Goal: Task Accomplishment & Management: Use online tool/utility

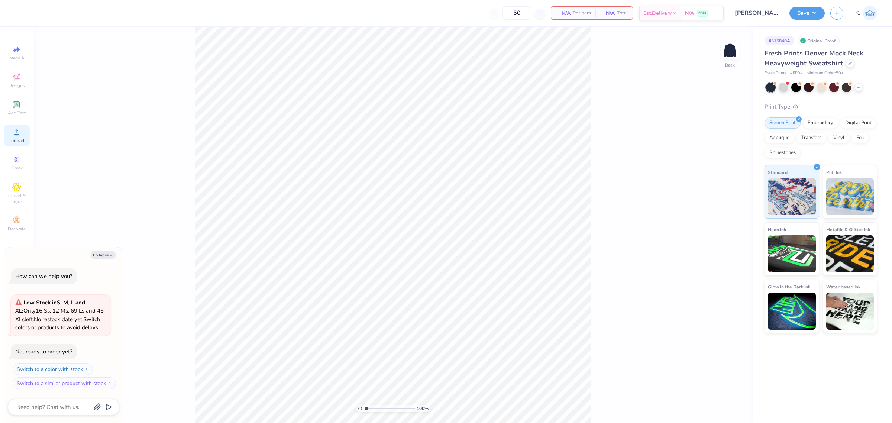
click at [20, 130] on icon at bounding box center [16, 131] width 9 height 9
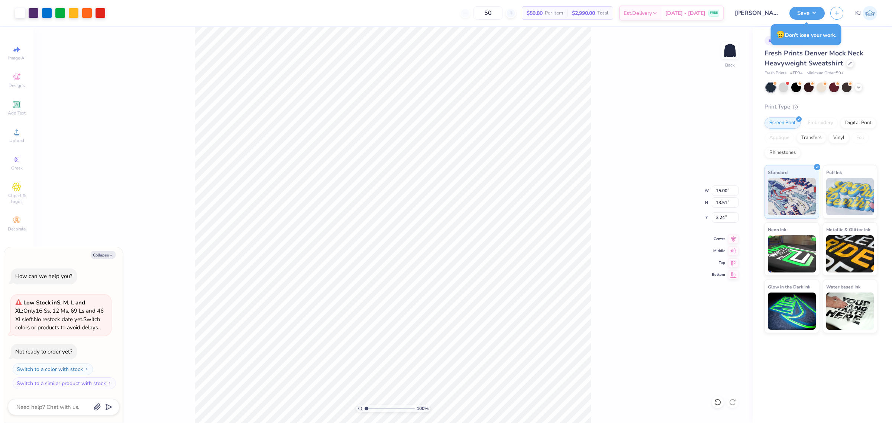
type textarea "x"
click at [719, 188] on input "15.00" at bounding box center [724, 190] width 27 height 10
type input "11"
click at [719, 216] on input "3.24" at bounding box center [724, 217] width 27 height 10
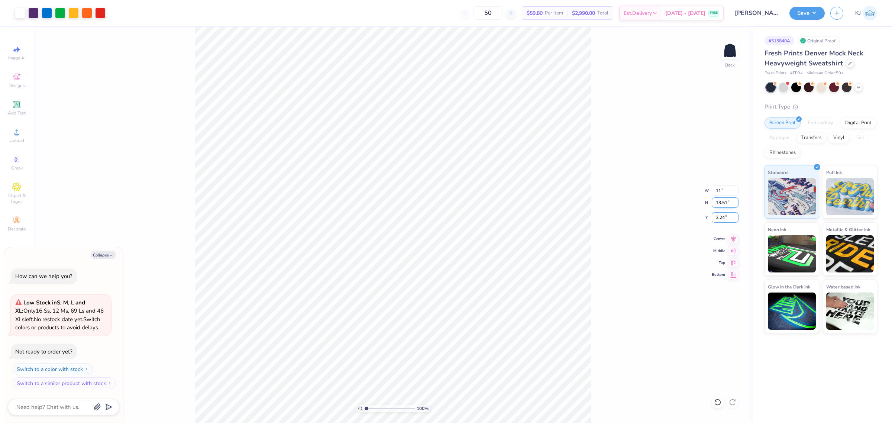
click at [719, 216] on input "3.24" at bounding box center [724, 217] width 27 height 10
type textarea "x"
type input "11.00"
type input "9.91"
type input "5"
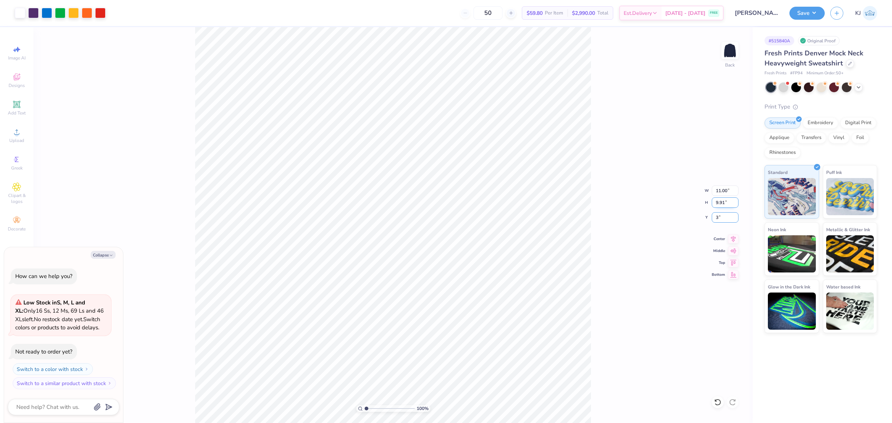
type input "3"
type textarea "x"
type input "3.00"
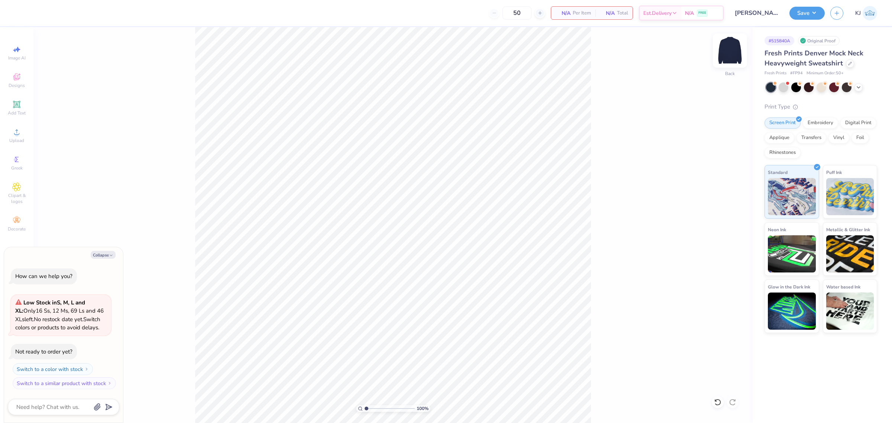
click at [731, 48] on img at bounding box center [730, 51] width 30 height 30
click at [110, 252] on button "Collapse" at bounding box center [103, 255] width 25 height 8
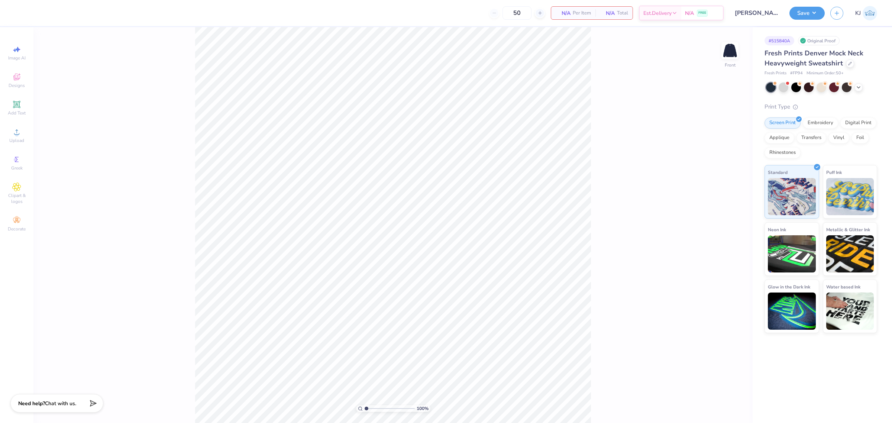
type textarea "x"
click at [20, 145] on div "Upload" at bounding box center [17, 135] width 26 height 22
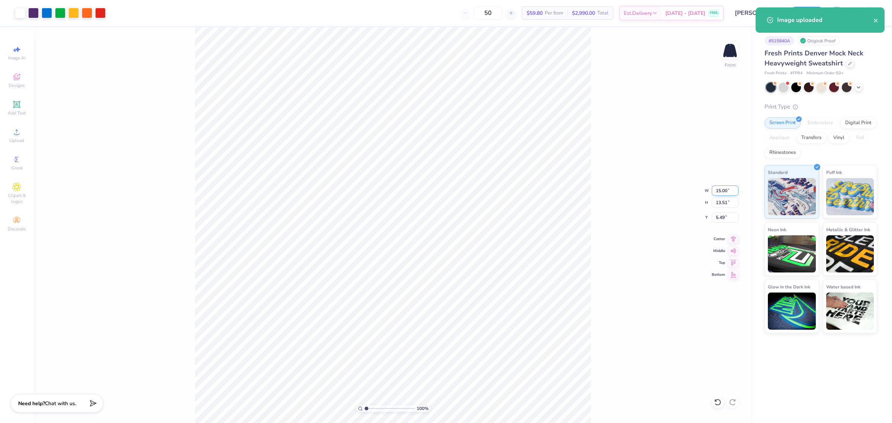
click at [716, 189] on input "15.00" at bounding box center [724, 190] width 27 height 10
type input "12.00"
type input "10.81"
click at [720, 217] on input "6.84" at bounding box center [724, 217] width 27 height 10
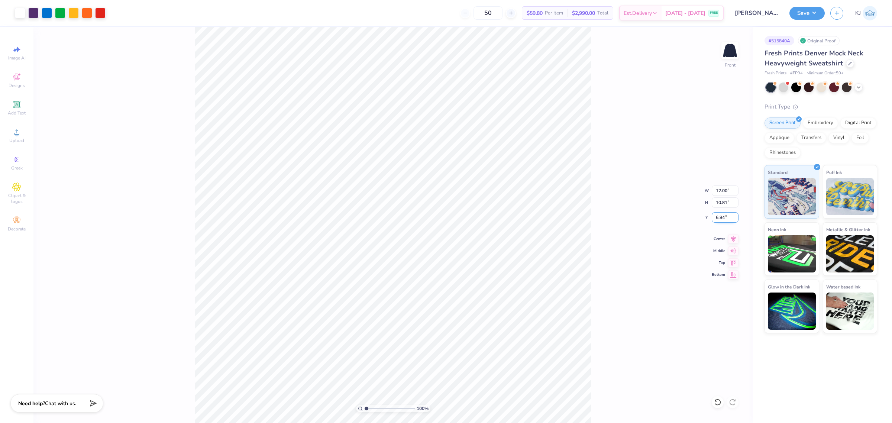
click at [720, 217] on input "6.84" at bounding box center [724, 217] width 27 height 10
type input "3.00"
click at [722, 192] on input "12.00" at bounding box center [724, 190] width 27 height 10
type input "12.50"
type input "11.26"
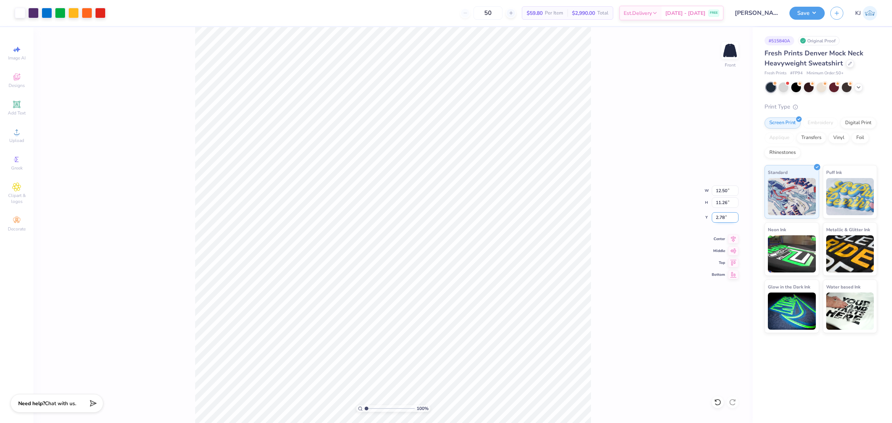
click at [718, 220] on input "2.78" at bounding box center [724, 217] width 27 height 10
type input "3.00"
click at [648, 227] on div "100 % Front W 12.50 12.50 " H 11.26 11.26 " Y 3.00 3.00 " Center Middle Top Bot…" at bounding box center [392, 225] width 719 height 396
click at [813, 14] on button "Save" at bounding box center [806, 12] width 35 height 13
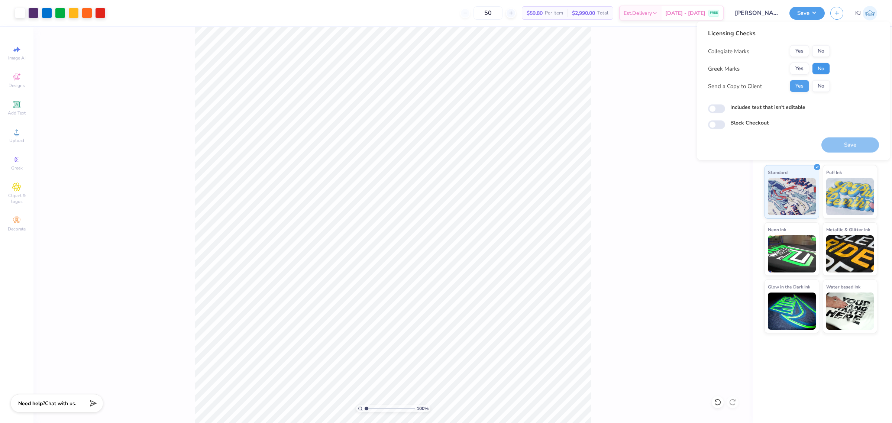
click at [819, 66] on button "No" at bounding box center [821, 69] width 18 height 12
click at [801, 45] on button "Yes" at bounding box center [798, 51] width 19 height 12
click at [862, 152] on button "Save" at bounding box center [850, 144] width 58 height 15
click at [703, 212] on div "100 % Front" at bounding box center [392, 225] width 719 height 396
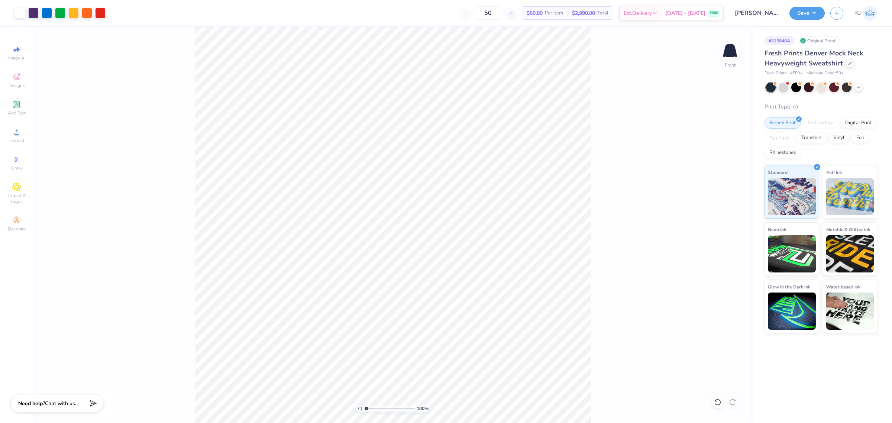
click at [812, 3] on div "Save KJ" at bounding box center [840, 13] width 103 height 26
click at [814, 18] on button "Save" at bounding box center [806, 12] width 35 height 13
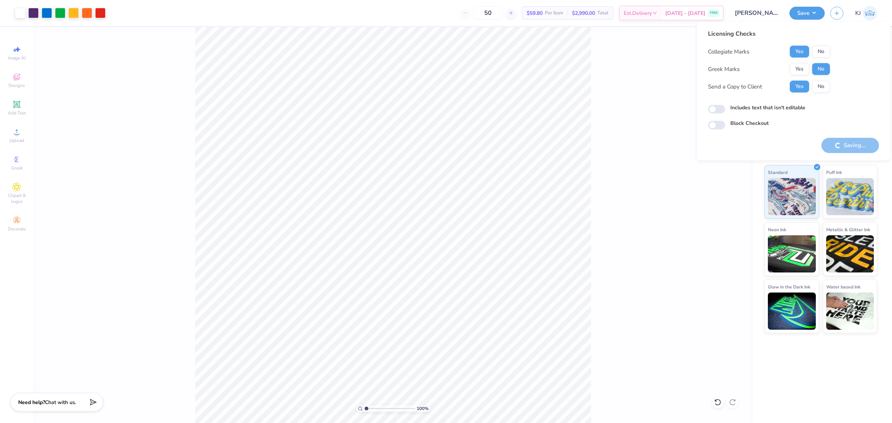
click at [54, 403] on span "Chat with us." at bounding box center [60, 402] width 31 height 7
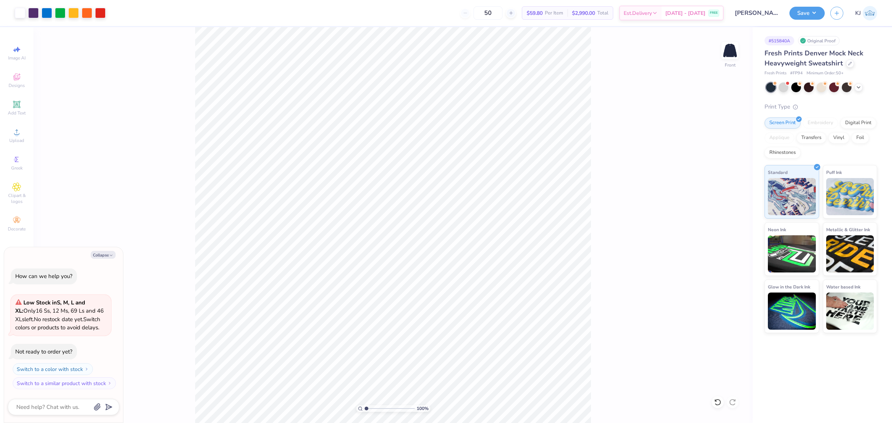
type textarea "x"
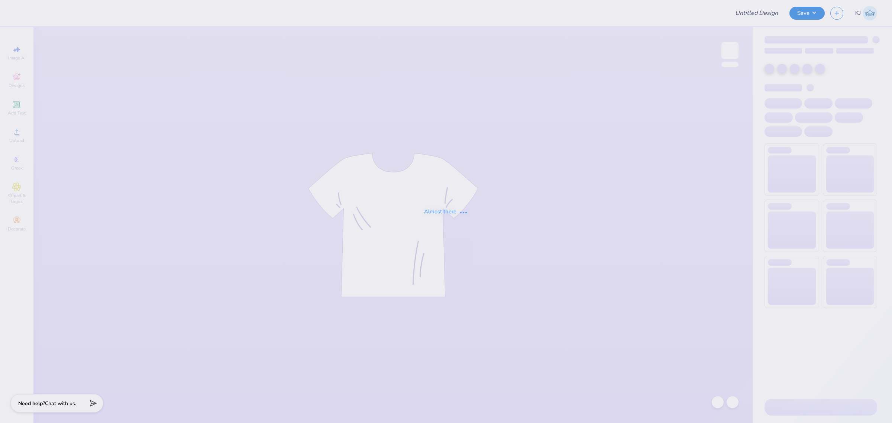
type input "Gillen Howard : university of utah"
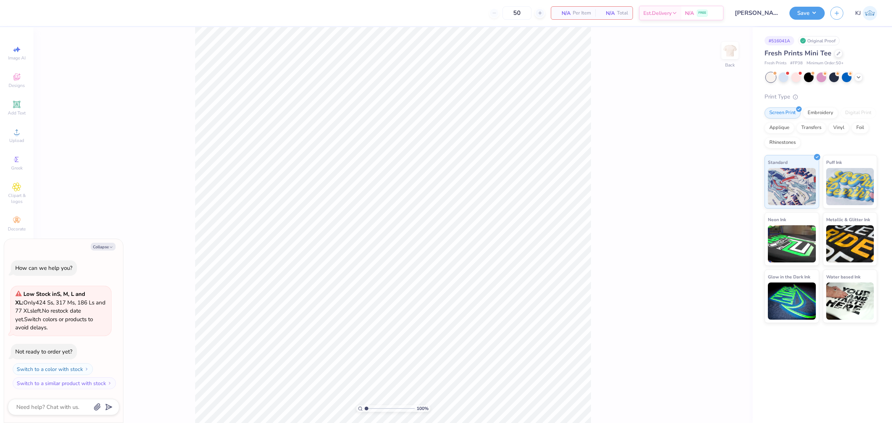
type textarea "x"
